Goal: Transaction & Acquisition: Purchase product/service

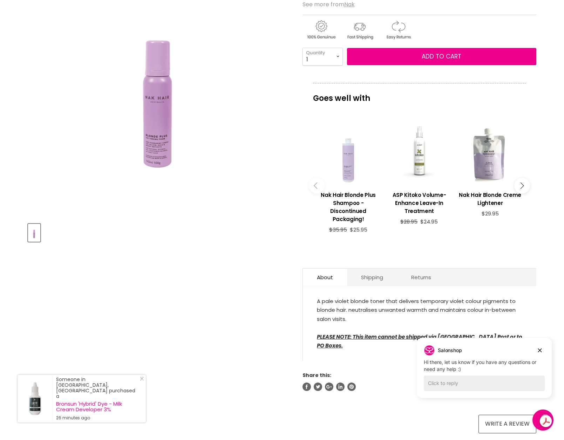
scroll to position [129, 0]
click at [349, 167] on div "Main content" at bounding box center [349, 154] width 64 height 64
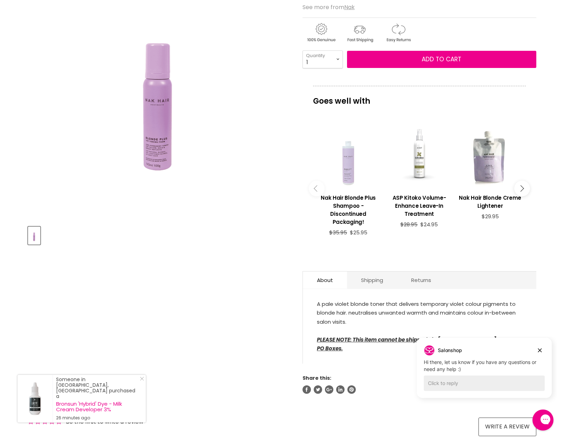
scroll to position [127, 0]
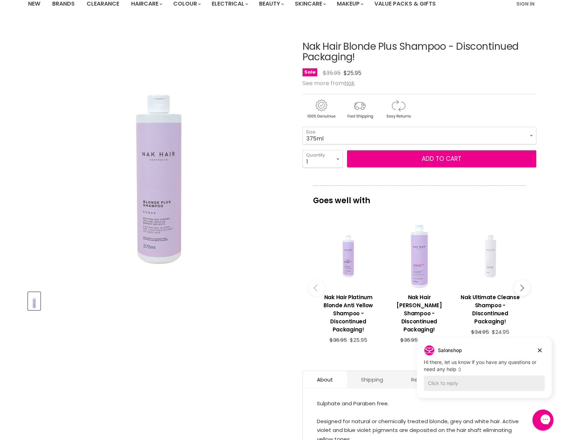
scroll to position [61, 0]
click at [397, 3] on link "Value Packs & Gifts" at bounding box center [405, 4] width 72 height 15
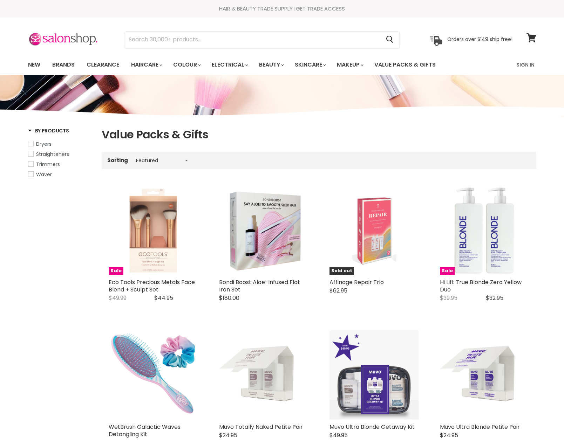
select select "manual"
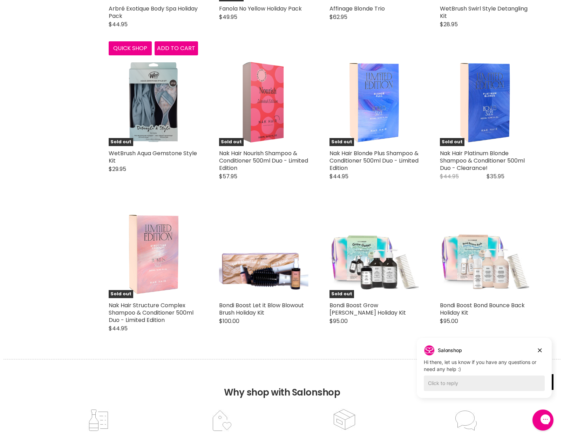
scroll to position [1584, 0]
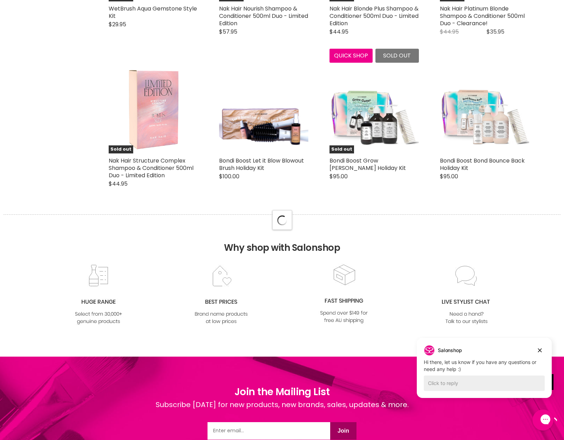
select select "manual"
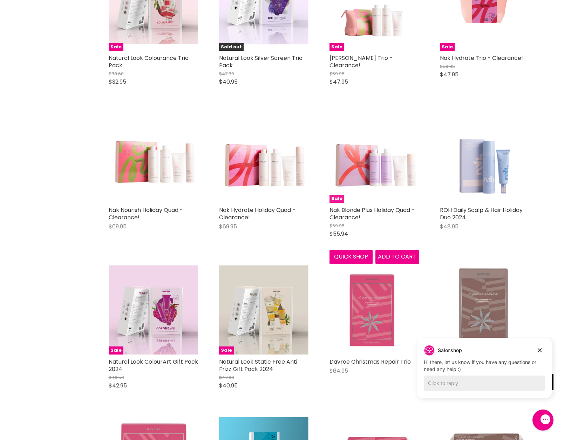
scroll to position [2690, 0]
click at [372, 173] on img "Main content" at bounding box center [374, 157] width 89 height 87
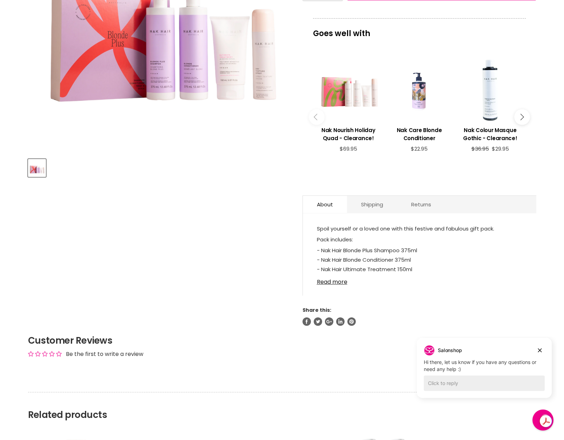
scroll to position [195, 0]
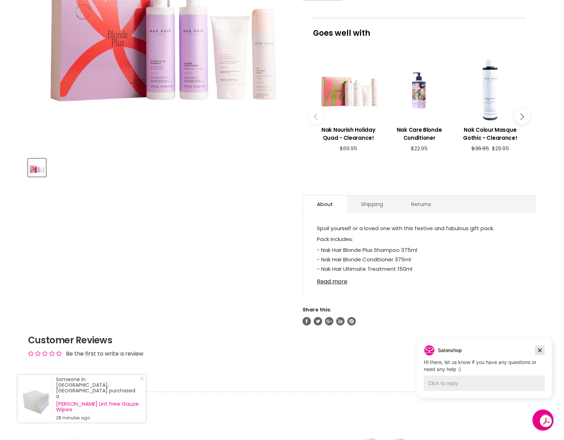
drag, startPoint x: 538, startPoint y: 350, endPoint x: 940, endPoint y: 685, distance: 523.0
click at [538, 350] on icon "Dismiss campaign" at bounding box center [539, 350] width 7 height 8
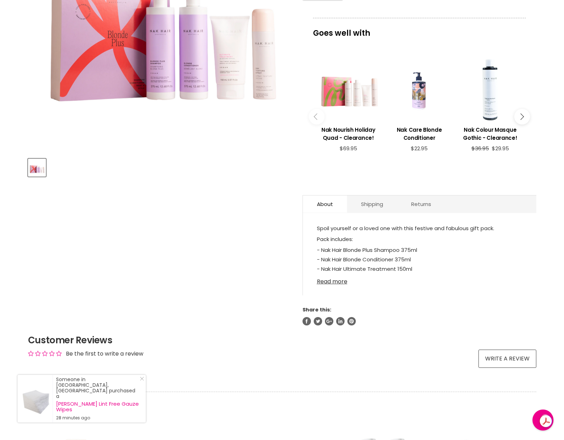
click at [334, 281] on link "Read more" at bounding box center [419, 280] width 205 height 11
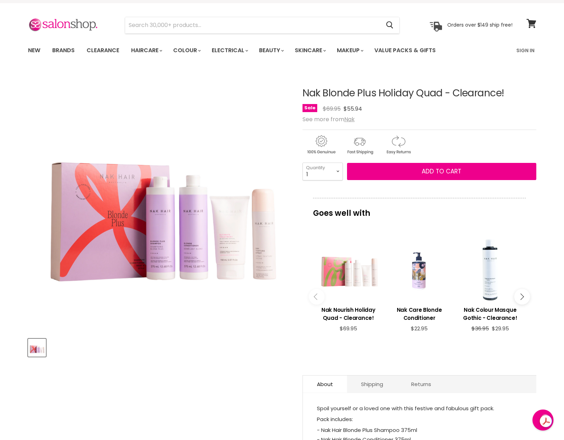
scroll to position [0, 0]
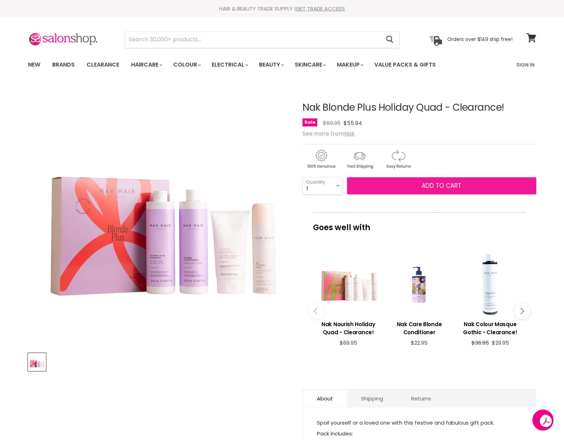
click at [432, 187] on span "Add to cart" at bounding box center [442, 186] width 40 height 8
click at [445, 188] on span "Add to cart" at bounding box center [442, 186] width 40 height 8
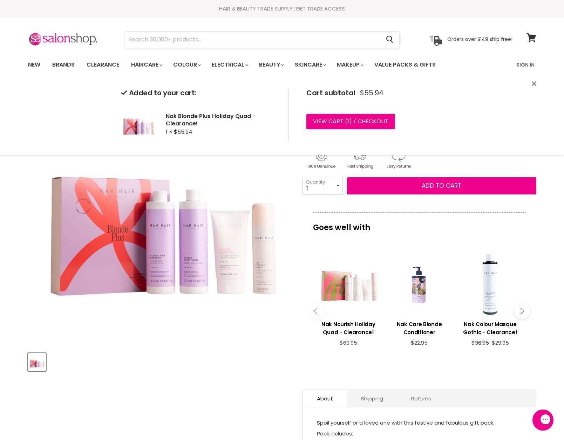
click at [137, 41] on input "Search" at bounding box center [253, 40] width 256 height 16
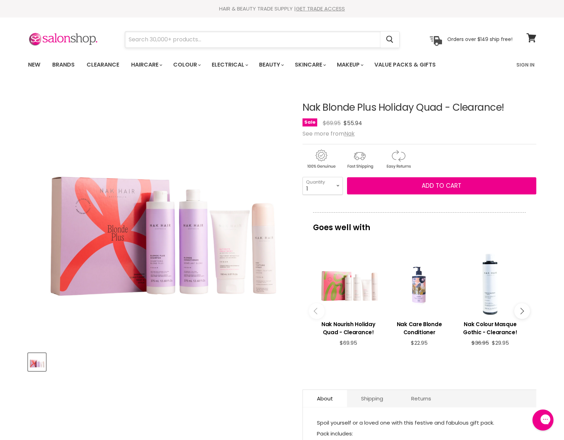
scroll to position [2, 0]
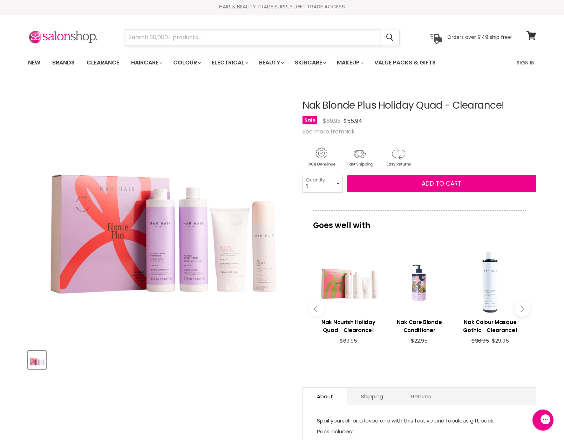
click at [130, 40] on input "Search" at bounding box center [253, 37] width 256 height 16
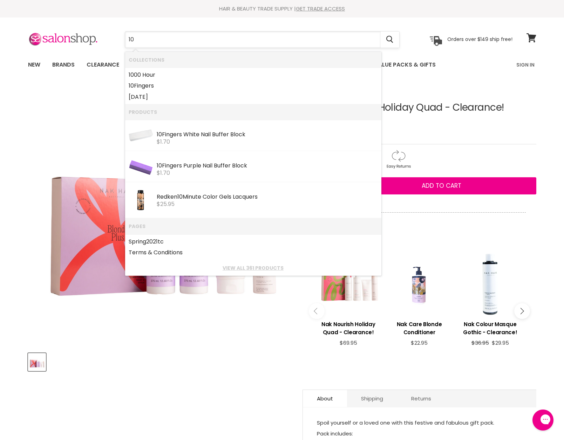
type input "10v"
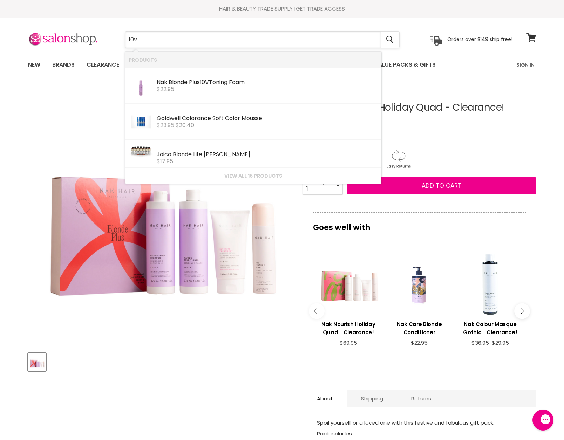
scroll to position [0, 0]
click at [161, 83] on div "Nak Blonde Plus 10V Toning Foam" at bounding box center [267, 82] width 221 height 7
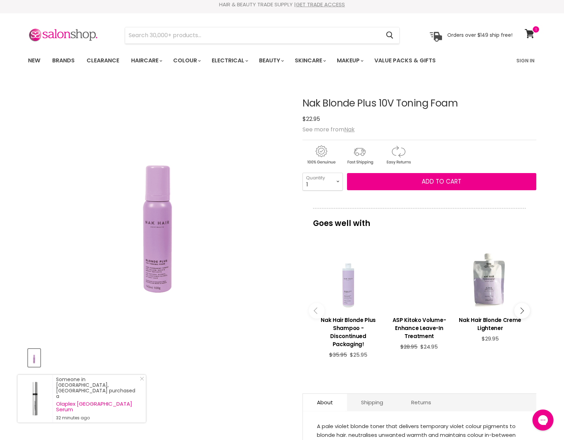
scroll to position [0, 0]
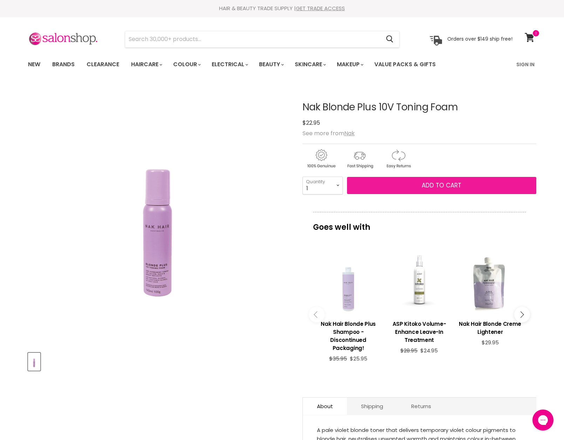
click at [403, 185] on button "Add to cart" at bounding box center [441, 186] width 189 height 18
click at [440, 185] on span "Add to cart" at bounding box center [442, 186] width 40 height 8
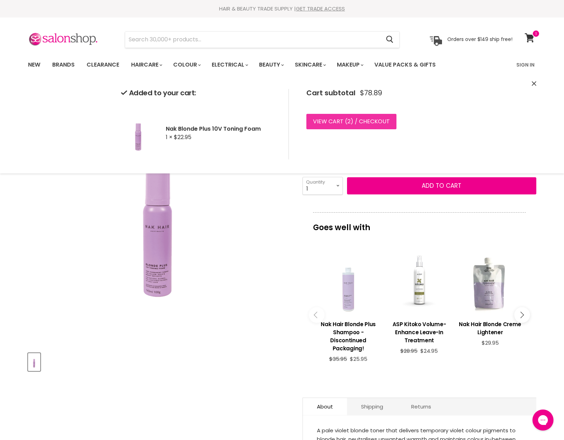
click at [340, 120] on link "View cart ( 2 ) / Checkout" at bounding box center [351, 121] width 90 height 15
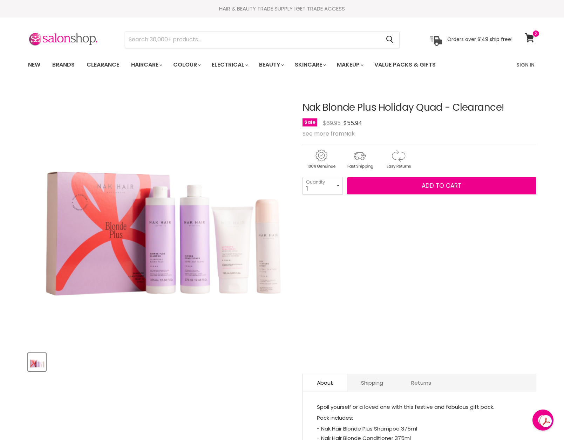
click at [164, 266] on img "Nak Blonde Plus Holiday Quad - Clearance! image. Click or Scroll to Zoom." at bounding box center [159, 212] width 262 height 255
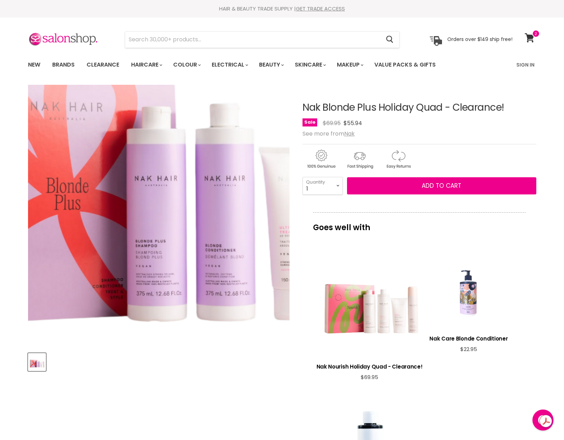
click at [164, 267] on img "Nak Blonde Plus Holiday Quad - Clearance! image. Click or Scroll to Zoom." at bounding box center [153, 158] width 524 height 511
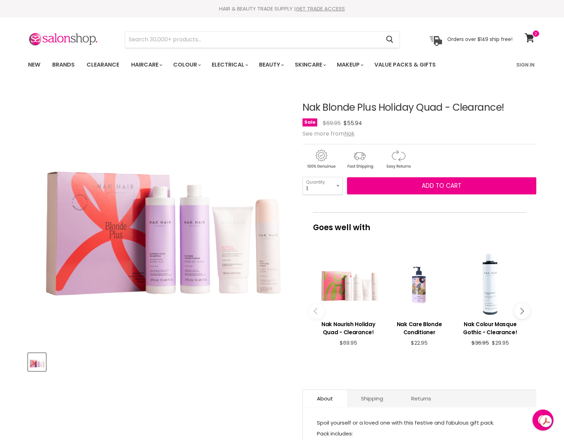
click at [158, 275] on img "Nak Blonde Plus Holiday Quad - Clearance! image. Click or Scroll to Zoom." at bounding box center [159, 212] width 262 height 255
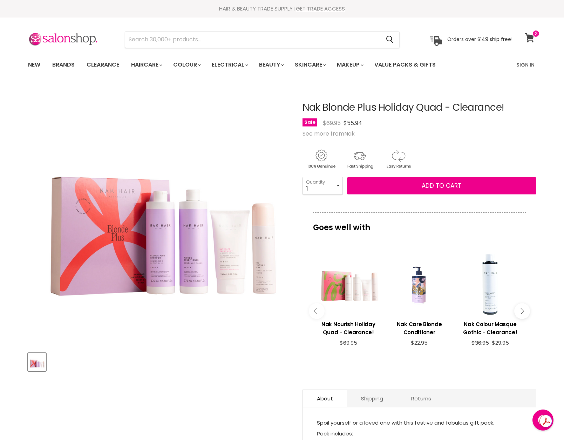
click at [530, 38] on icon at bounding box center [529, 37] width 9 height 9
